Goal: Find contact information: Find contact information

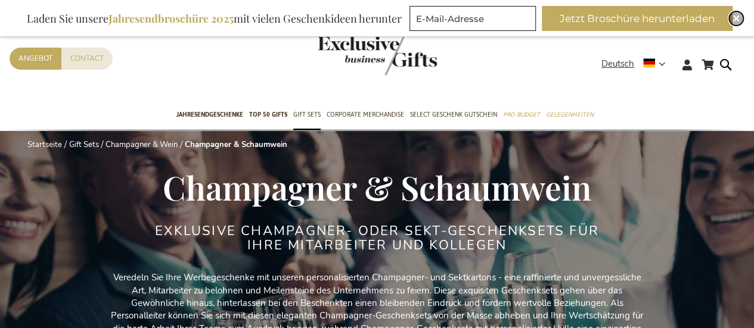
click at [735, 15] on img "Close" at bounding box center [735, 18] width 7 height 7
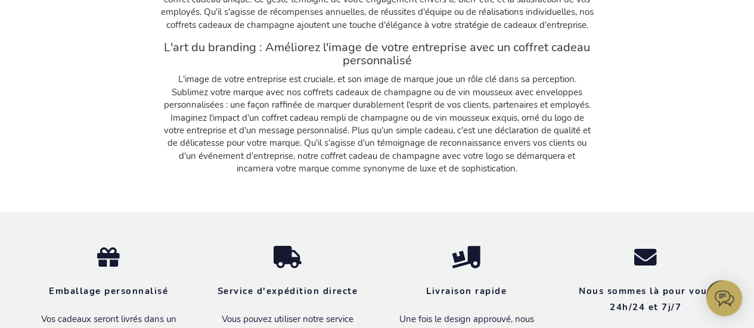
scroll to position [6438, 0]
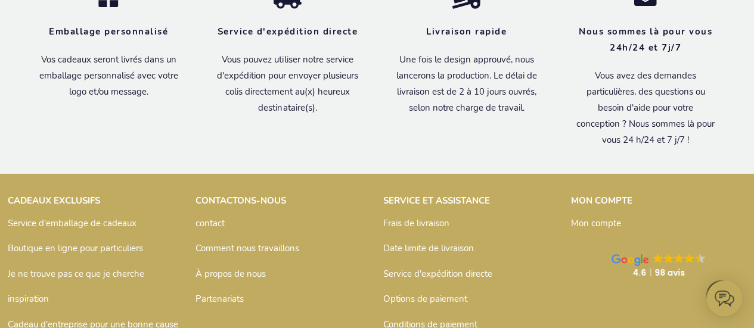
click at [210, 220] on font "contact" at bounding box center [209, 223] width 29 height 12
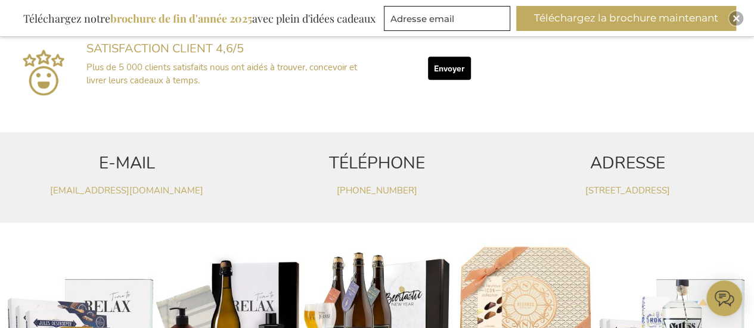
drag, startPoint x: 241, startPoint y: 188, endPoint x: 30, endPoint y: 192, distance: 211.5
click at [29, 192] on p "customerservice@exclusivebusinessgifts.com" at bounding box center [127, 191] width 238 height 13
copy font "customerservice@exclusivebusinessgifts.com"
